Goal: Information Seeking & Learning: Check status

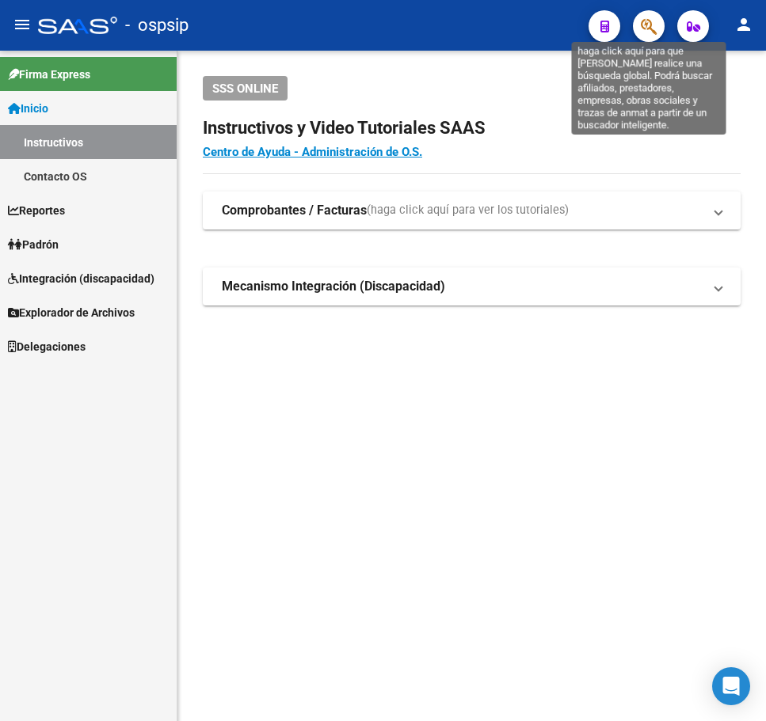
click at [643, 21] on icon "button" at bounding box center [649, 26] width 16 height 18
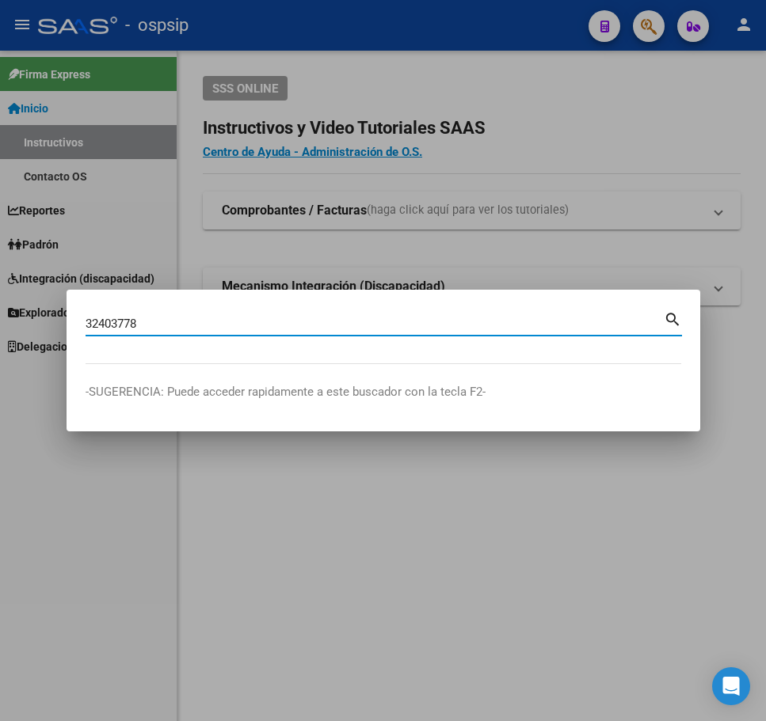
type input "32403778"
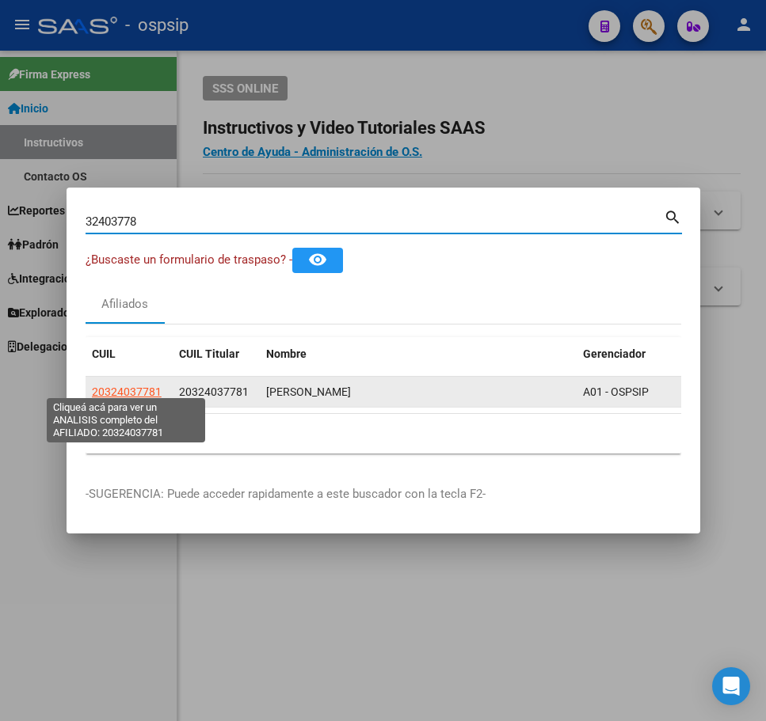
click at [132, 386] on span "20324037781" at bounding box center [127, 392] width 70 height 13
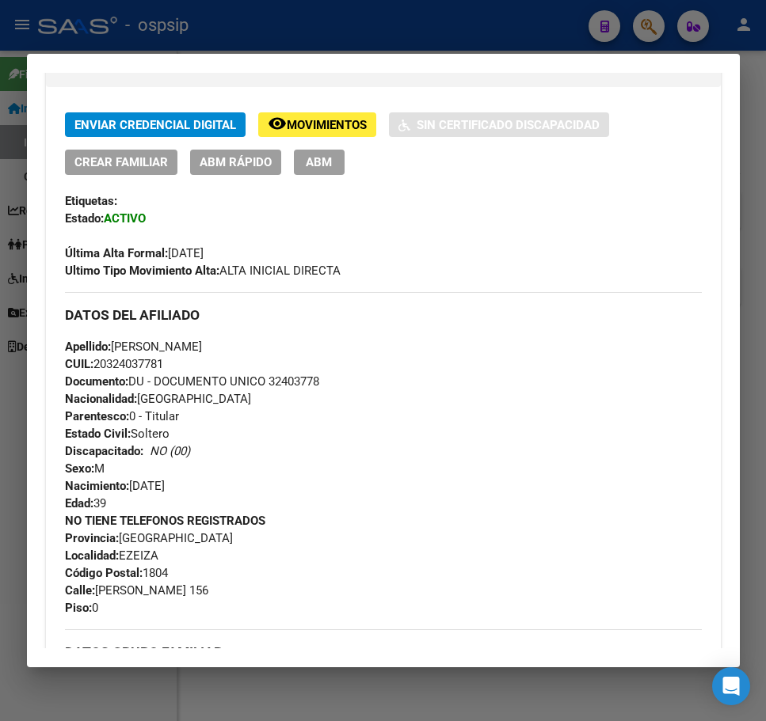
scroll to position [396, 0]
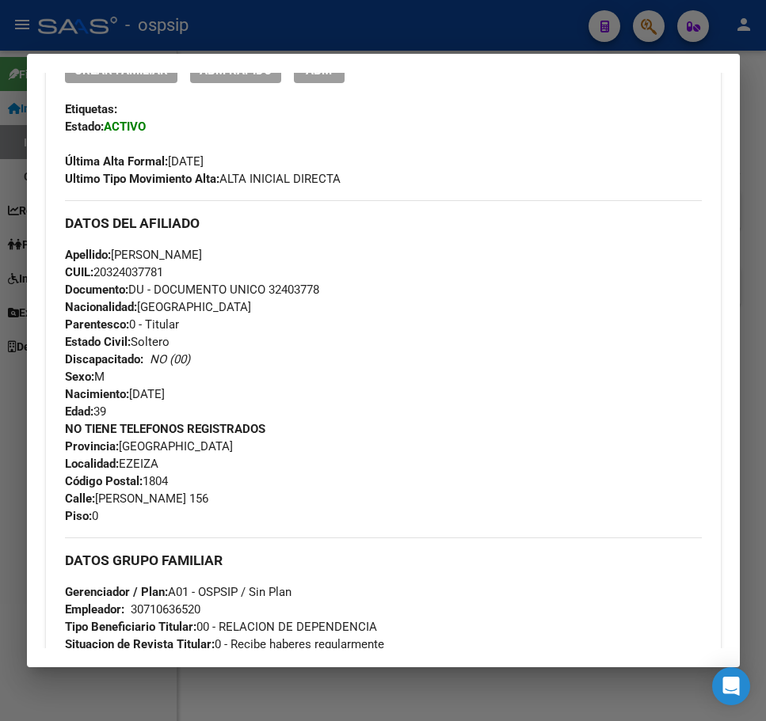
drag, startPoint x: 557, startPoint y: 155, endPoint x: 544, endPoint y: 156, distance: 12.7
click at [557, 155] on div "Última Alta Formal: [DATE]" at bounding box center [383, 152] width 637 height 35
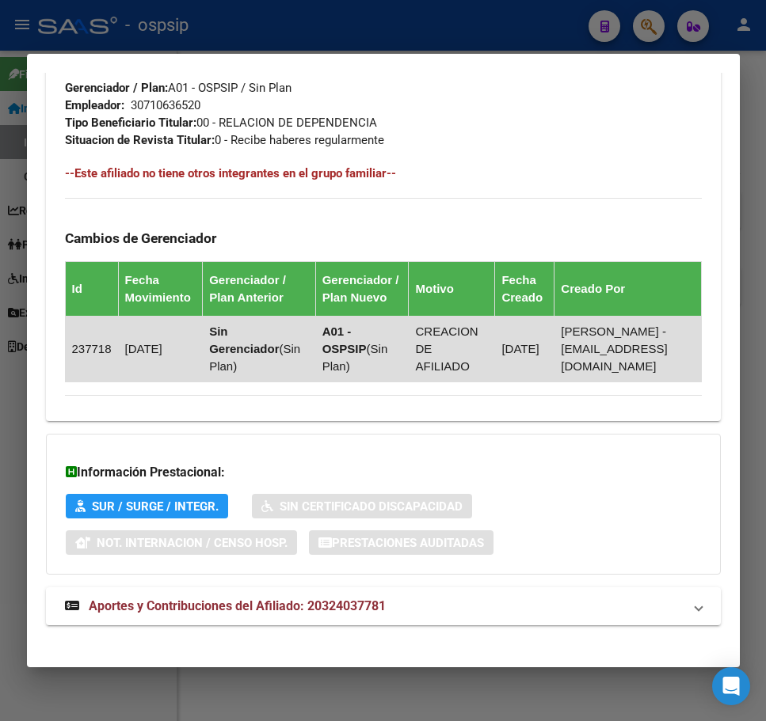
scroll to position [913, 0]
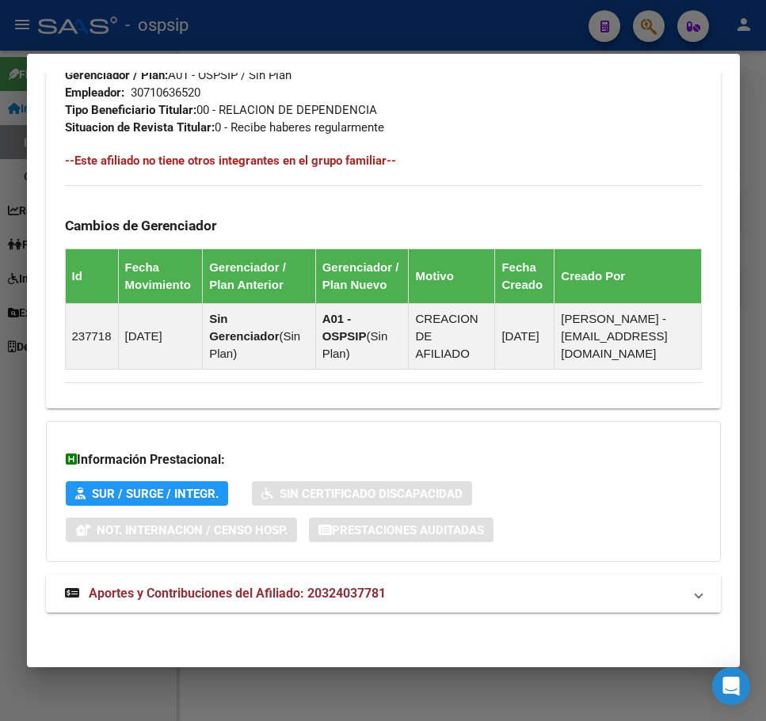
drag, startPoint x: 521, startPoint y: 605, endPoint x: 535, endPoint y: 482, distance: 123.5
click at [520, 605] on mat-expansion-panel-header "Aportes y Contribuciones del Afiliado: 20324037781" at bounding box center [383, 594] width 675 height 38
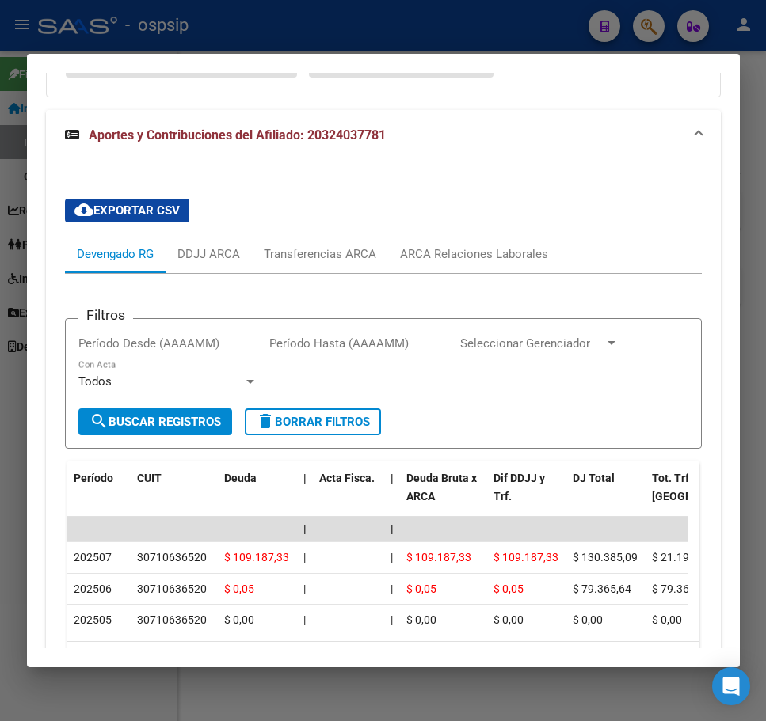
scroll to position [1499, 0]
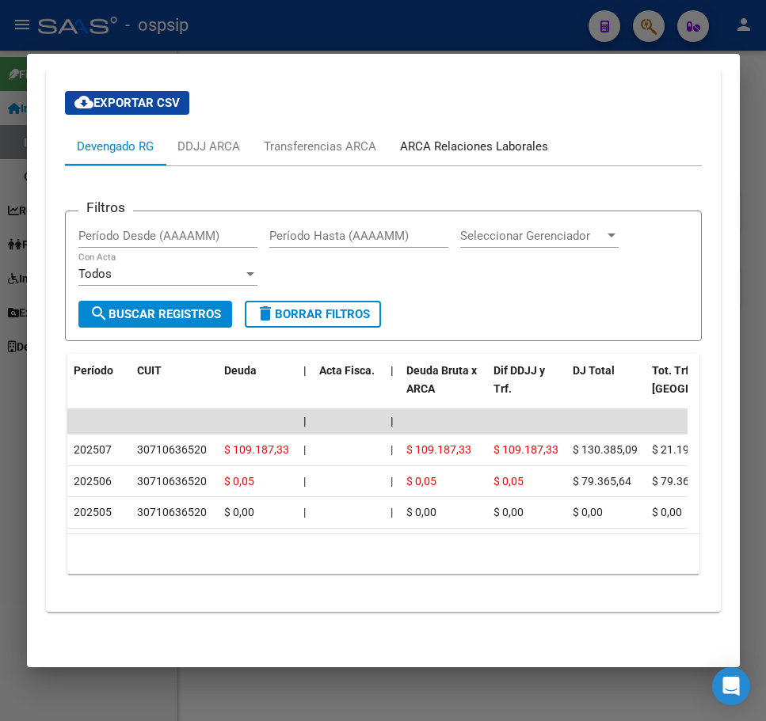
click at [485, 138] on div "ARCA Relaciones Laborales" at bounding box center [474, 146] width 148 height 17
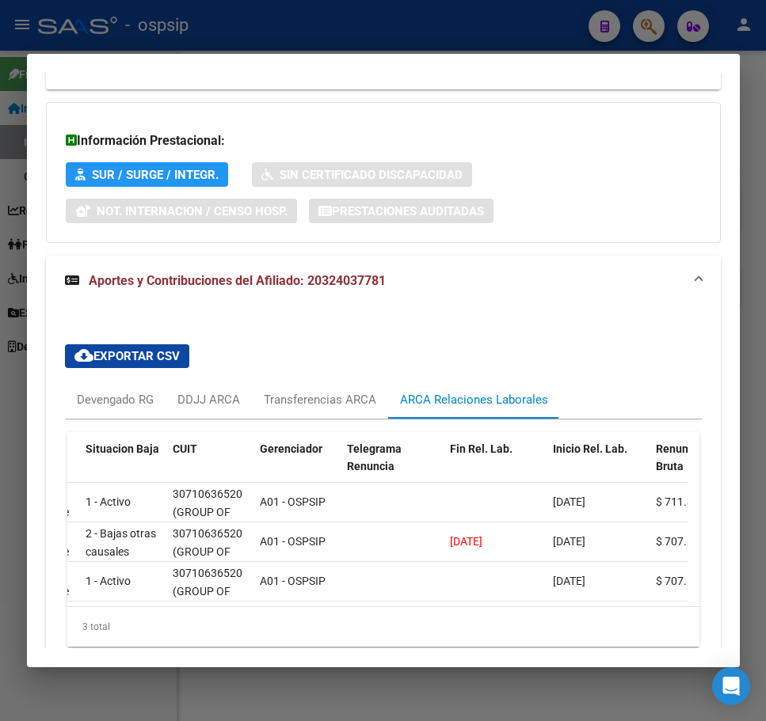
scroll to position [0, 234]
